Goal: Task Accomplishment & Management: Manage account settings

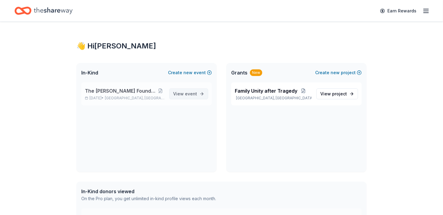
click at [178, 97] on span "View event" at bounding box center [185, 93] width 24 height 7
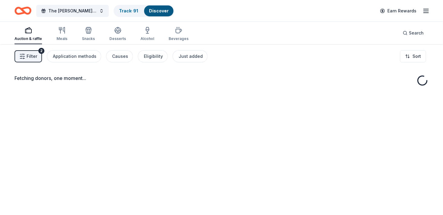
click at [35, 57] on span "Filter" at bounding box center [32, 56] width 11 height 7
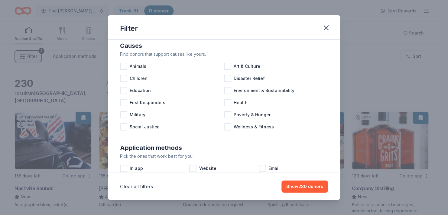
scroll to position [6, 0]
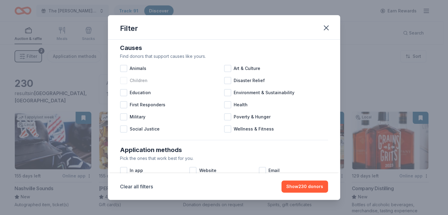
click at [120, 84] on div at bounding box center [123, 80] width 7 height 7
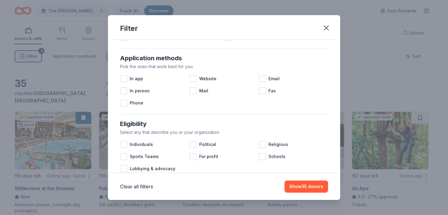
scroll to position [97, 0]
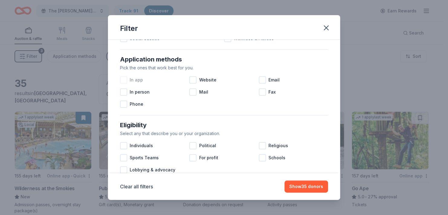
click at [120, 83] on div at bounding box center [123, 79] width 7 height 7
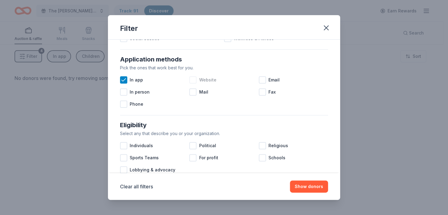
click at [189, 83] on div at bounding box center [192, 79] width 7 height 7
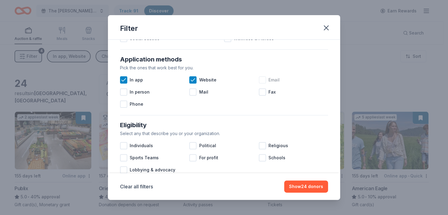
click at [262, 83] on div at bounding box center [262, 79] width 7 height 7
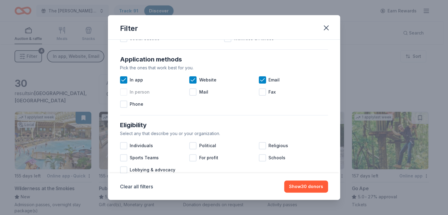
click at [120, 96] on div at bounding box center [123, 91] width 7 height 7
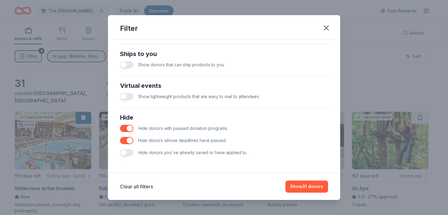
scroll to position [293, 0]
click at [120, 149] on button "button" at bounding box center [126, 152] width 13 height 7
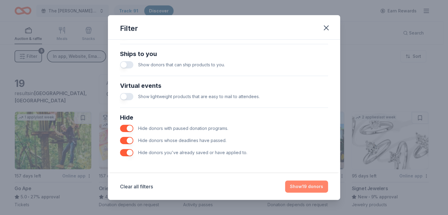
click at [317, 185] on button "Show 19 donors" at bounding box center [306, 186] width 43 height 12
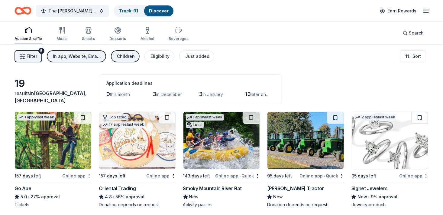
click at [41, 54] on div "5" at bounding box center [41, 51] width 6 height 6
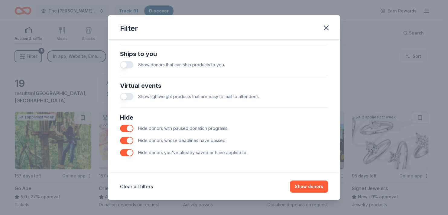
scroll to position [293, 0]
click at [329, 30] on icon "button" at bounding box center [326, 28] width 4 height 4
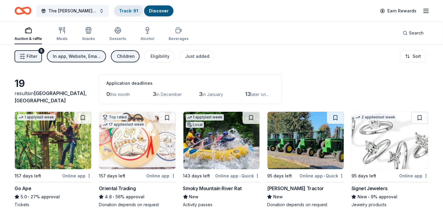
click at [132, 11] on link "Track · 91" at bounding box center [128, 10] width 19 height 5
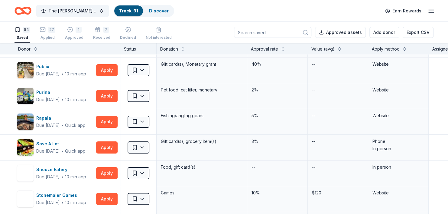
scroll to position [996, 0]
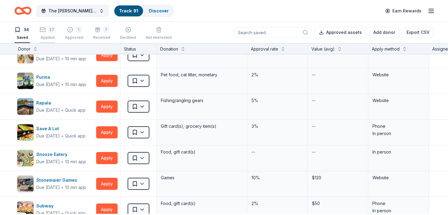
click at [48, 40] on div "Applied" at bounding box center [48, 37] width 16 height 5
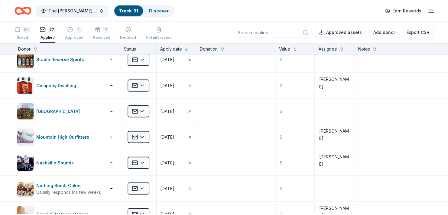
scroll to position [535, 0]
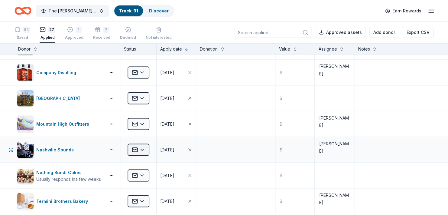
click at [144, 155] on html "The [PERSON_NAME] Foundation Legacy Ball Track · 91 Discover Earn Rewards 54 Sa…" at bounding box center [224, 107] width 448 height 215
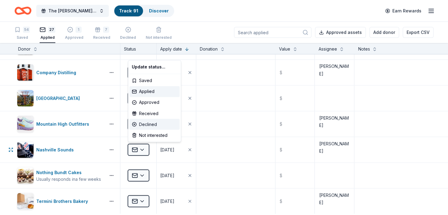
click at [150, 128] on div "Declined" at bounding box center [154, 124] width 50 height 11
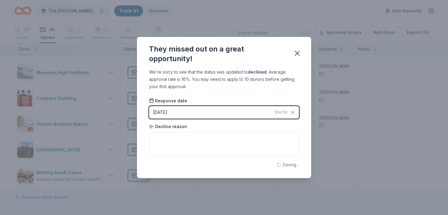
scroll to position [457, 0]
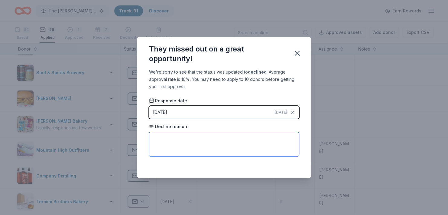
click at [173, 144] on textarea at bounding box center [224, 144] width 150 height 24
type textarea "They said to come back next season and make a request."
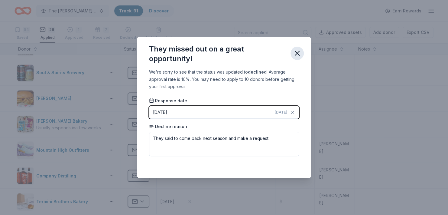
click at [302, 51] on icon "button" at bounding box center [297, 53] width 8 height 8
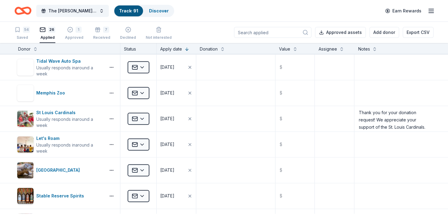
scroll to position [307, 0]
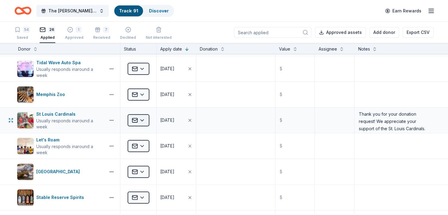
click at [144, 126] on html "The [PERSON_NAME] Foundation Legacy Ball Track · 91 Discover Earn Rewards 54 Sa…" at bounding box center [224, 107] width 448 height 215
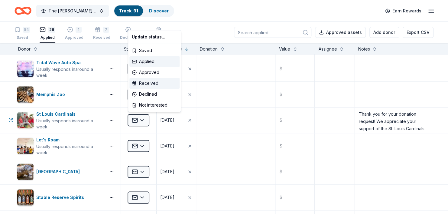
click at [154, 85] on div "Received" at bounding box center [154, 83] width 50 height 11
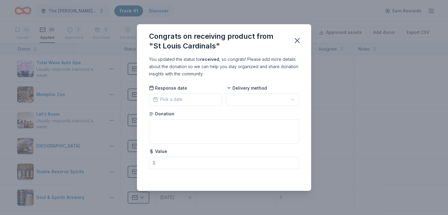
click at [179, 100] on button "Pick a date" at bounding box center [185, 99] width 73 height 13
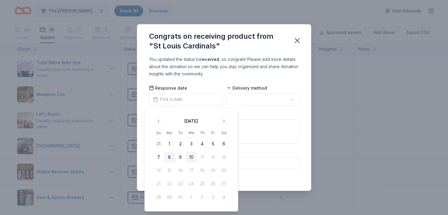
click at [172, 160] on button "8" at bounding box center [169, 157] width 11 height 11
click at [250, 102] on html "The [PERSON_NAME] Foundation Legacy Ball Track · 91 Discover Earn Rewards 54 Sa…" at bounding box center [224, 107] width 448 height 215
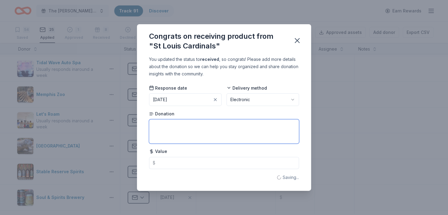
click at [178, 125] on textarea at bounding box center [224, 131] width 150 height 24
type textarea "@"
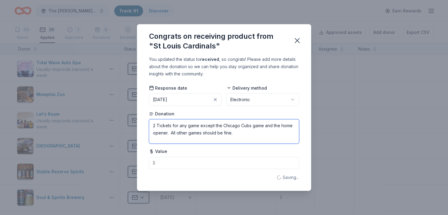
type textarea "2 Tickets for any game except the Chicago Cubs game and the home opener. All ot…"
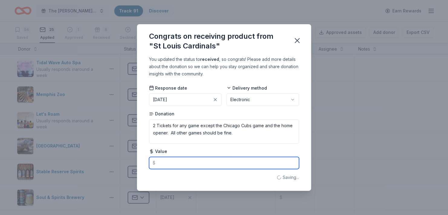
click at [165, 166] on input "text" at bounding box center [224, 163] width 150 height 12
type input "181.00"
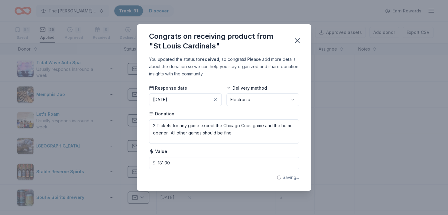
click at [198, 185] on div "You updated the status to received , so congrats! Please add more details about…" at bounding box center [224, 123] width 174 height 135
click at [299, 38] on icon "button" at bounding box center [297, 40] width 4 height 4
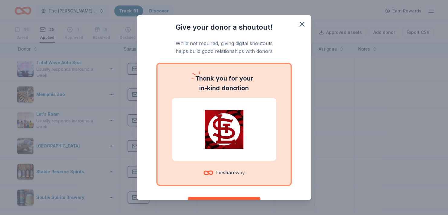
click at [281, 49] on p "While not required, giving digital shoutouts helps build good relationships wit…" at bounding box center [224, 47] width 150 height 16
drag, startPoint x: 281, startPoint y: 49, endPoint x: 303, endPoint y: 28, distance: 30.6
click at [303, 28] on icon "button" at bounding box center [302, 24] width 8 height 8
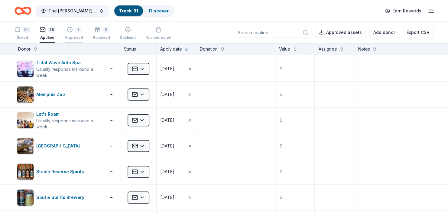
click at [73, 33] on icon "button" at bounding box center [70, 30] width 6 height 6
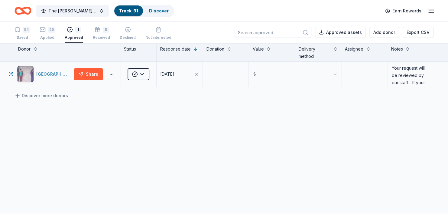
click at [54, 78] on div "[GEOGRAPHIC_DATA]" at bounding box center [53, 73] width 35 height 7
click at [48, 34] on div "25 Applied" at bounding box center [47, 33] width 15 height 13
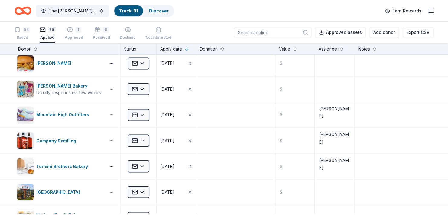
scroll to position [472, 0]
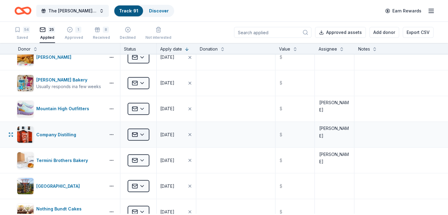
click at [143, 140] on html "The [PERSON_NAME] Foundation Legacy Ball Track · 91 Discover Earn Rewards 54 Sa…" at bounding box center [224, 107] width 448 height 215
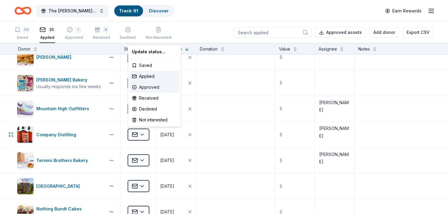
click at [153, 89] on div "Approved" at bounding box center [154, 87] width 50 height 11
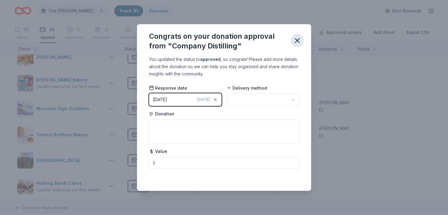
click at [302, 38] on icon "button" at bounding box center [297, 40] width 8 height 8
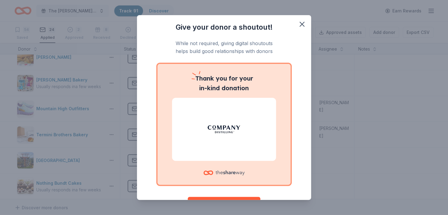
drag, startPoint x: 285, startPoint y: 75, endPoint x: 260, endPoint y: 79, distance: 25.4
click at [331, 129] on div "Give your donor a shoutout! While not required, giving digital shoutouts helps …" at bounding box center [224, 107] width 448 height 215
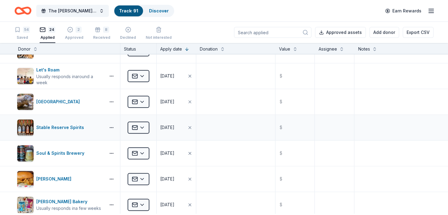
scroll to position [347, 0]
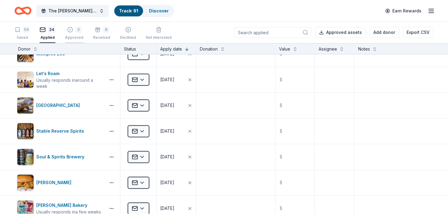
click at [73, 31] on icon "button" at bounding box center [70, 30] width 6 height 6
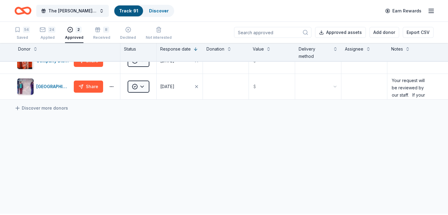
click at [77, 34] on div "2 Approved" at bounding box center [74, 33] width 18 height 13
click at [50, 35] on div "24 Applied" at bounding box center [48, 33] width 16 height 13
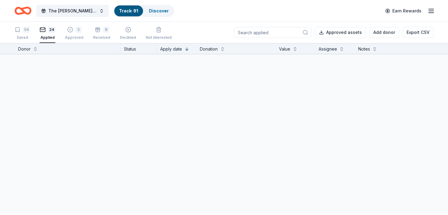
scroll to position [347, 0]
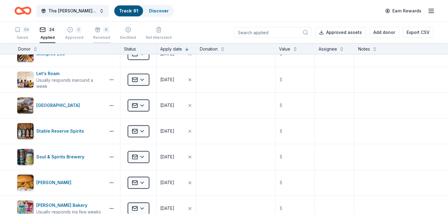
click at [101, 29] on icon "button" at bounding box center [98, 26] width 6 height 6
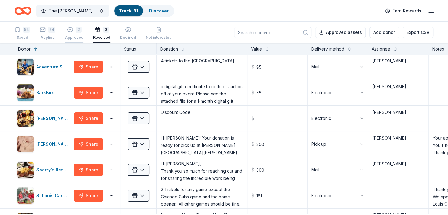
click at [79, 34] on div "2 Approved" at bounding box center [74, 33] width 18 height 13
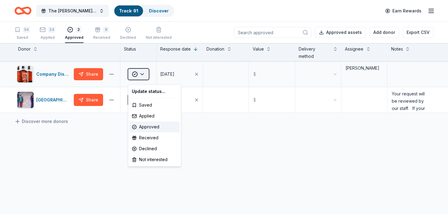
click at [143, 76] on html "The [PERSON_NAME] Foundation Legacy Ball Track · 91 Discover Earn Rewards 54 Sa…" at bounding box center [224, 107] width 448 height 215
click at [155, 132] on div "Approved" at bounding box center [154, 126] width 50 height 11
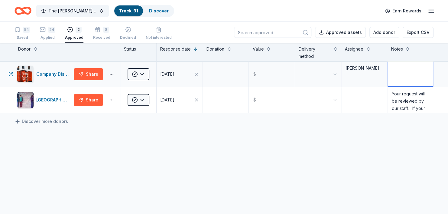
click at [395, 74] on textarea at bounding box center [410, 74] width 45 height 24
click at [216, 80] on textarea at bounding box center [226, 74] width 45 height 24
click at [111, 77] on button "button" at bounding box center [112, 74] width 12 height 5
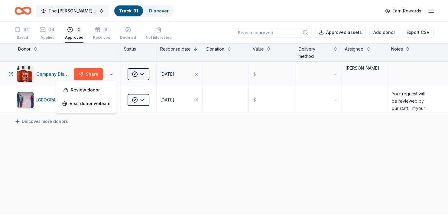
click at [144, 76] on html "The [PERSON_NAME] Foundation Legacy Ball Track · 91 Discover Earn Rewards 54 Sa…" at bounding box center [224, 107] width 448 height 215
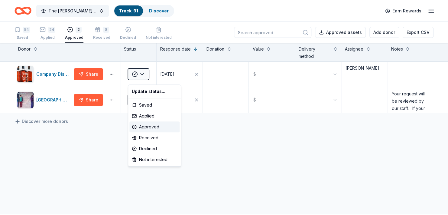
click at [217, 79] on html "The [PERSON_NAME] Foundation Legacy Ball Track · 91 Discover Earn Rewards 54 Sa…" at bounding box center [224, 107] width 448 height 215
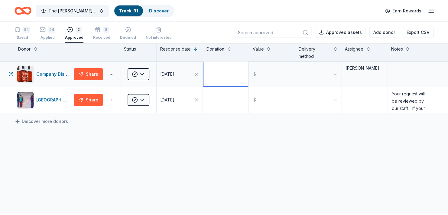
click at [217, 79] on textarea at bounding box center [226, 74] width 45 height 24
paste textarea "Thank you for your donation request for the [PERSON_NAME] Golf Scramble. We are…"
type textarea "Thank you for your donation request for the [PERSON_NAME] Golf Scramble. We are…"
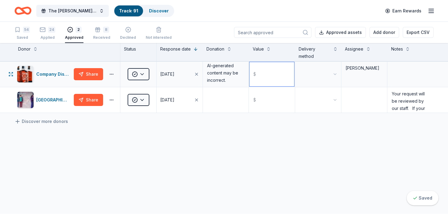
click at [268, 76] on input "text" at bounding box center [272, 74] width 45 height 24
click at [290, 167] on div "Company Distilling Share Approved [DATE] Thank you for your donation request fo…" at bounding box center [224, 143] width 448 height 165
click at [270, 81] on input "text" at bounding box center [272, 74] width 45 height 24
type input "100.00"
click at [302, 83] on body "The [PERSON_NAME] Foundation Legacy Ball Track · 91 Discover Earn Rewards 54 Sa…" at bounding box center [224, 107] width 448 height 215
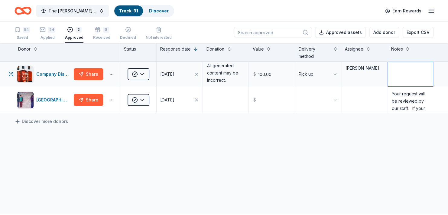
click at [402, 79] on textarea at bounding box center [410, 74] width 45 height 24
paste textarea "Thank you for your donation request for the [PERSON_NAME] Golf Scramble. We are…"
click at [402, 79] on textarea "Thank you for your donation request for the [PERSON_NAME] Golf Scramble. We are…" at bounding box center [410, 74] width 45 height 24
type textarea "Thank you for your donation request for the [PERSON_NAME] Golf Scramble. We are…"
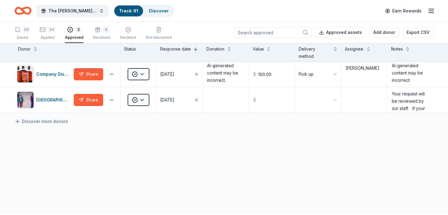
click at [343, 175] on div "Company Distilling Share Approved [DATE] Thank you for your donation request fo…" at bounding box center [224, 143] width 448 height 165
click at [154, 130] on div "Discover more donors" at bounding box center [224, 121] width 448 height 17
